Goal: Check status: Check status

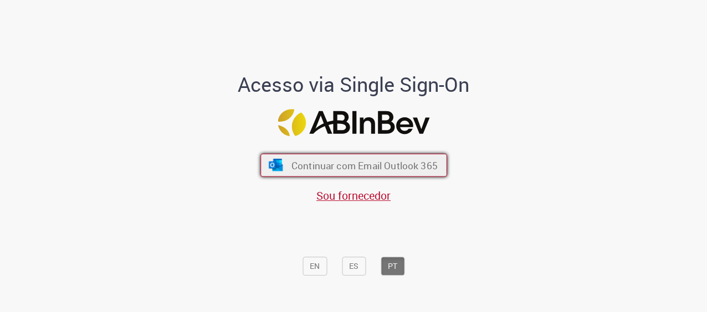
click at [377, 166] on span "Continuar com Email Outlook 365" at bounding box center [364, 165] width 146 height 13
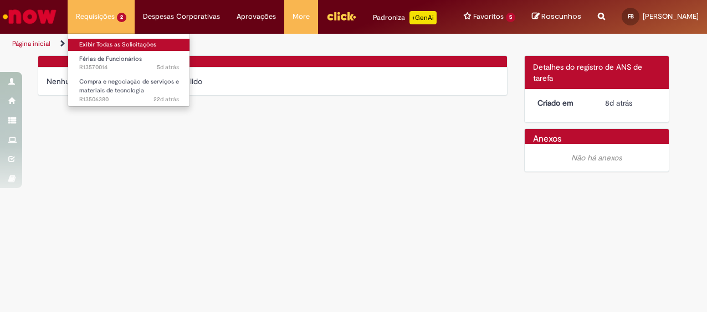
click at [108, 42] on link "Exibir Todas as Solicitações" at bounding box center [129, 45] width 122 height 12
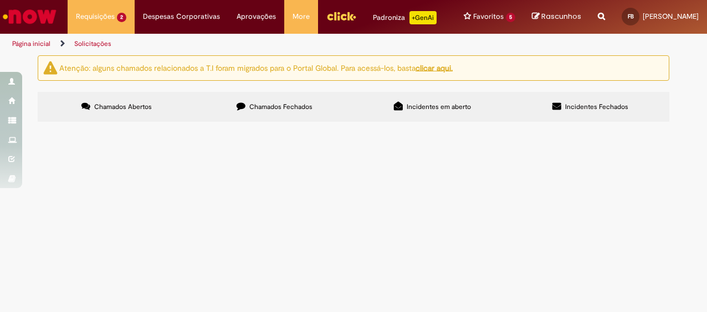
scroll to position [30, 0]
click at [0, 0] on span "Contrato original > CW188098 Aditivo de contrato > CW212917 Orçamento enviado p…" at bounding box center [0, 0] width 0 height 0
